Goal: Find specific page/section: Find specific page/section

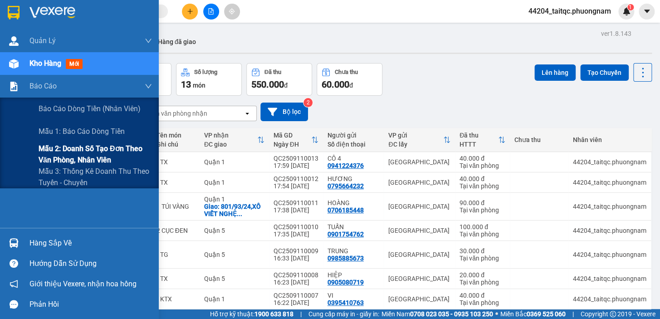
click at [58, 150] on span "Mẫu 2: Doanh số tạo đơn theo Văn phòng, nhân viên" at bounding box center [95, 154] width 113 height 23
